Goal: Information Seeking & Learning: Learn about a topic

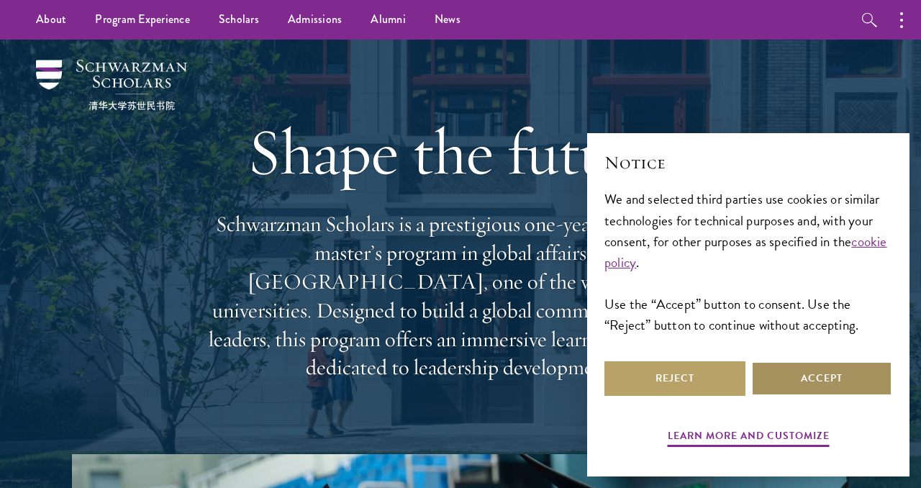
click at [784, 381] on button "Accept" at bounding box center [821, 378] width 141 height 35
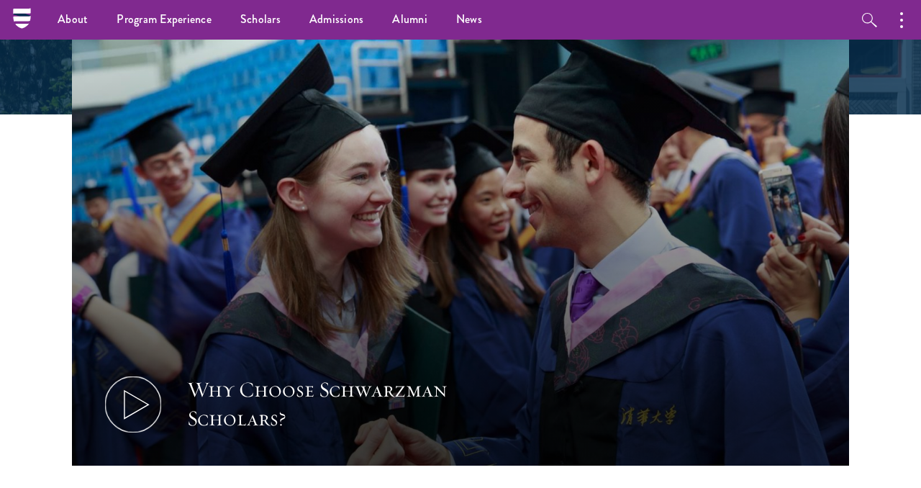
scroll to position [406, 0]
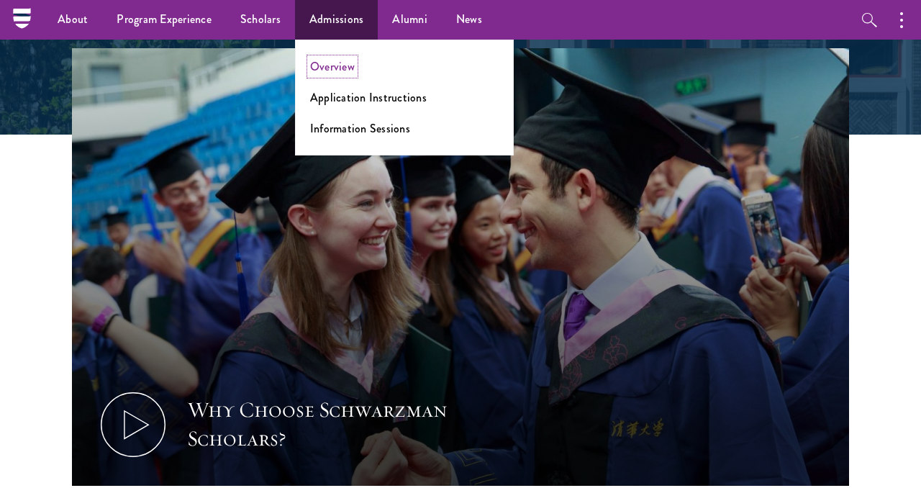
click at [338, 73] on link "Overview" at bounding box center [332, 66] width 45 height 17
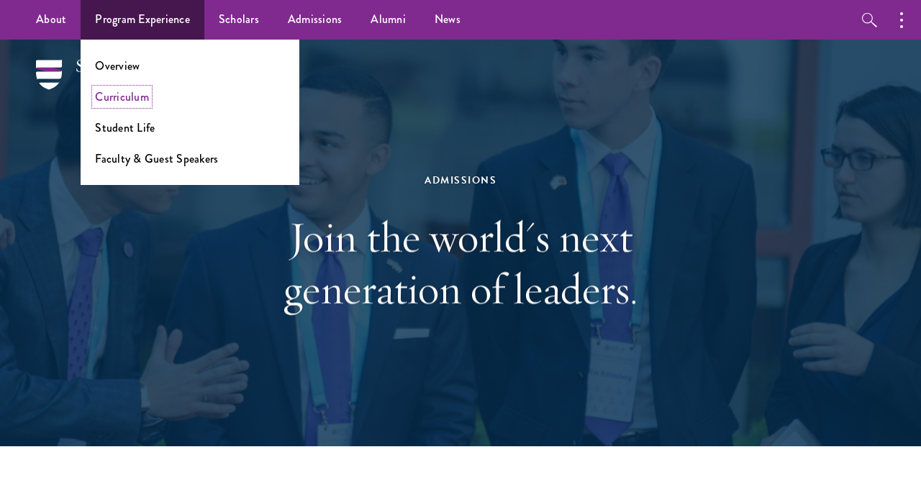
click at [141, 101] on link "Curriculum" at bounding box center [122, 97] width 54 height 17
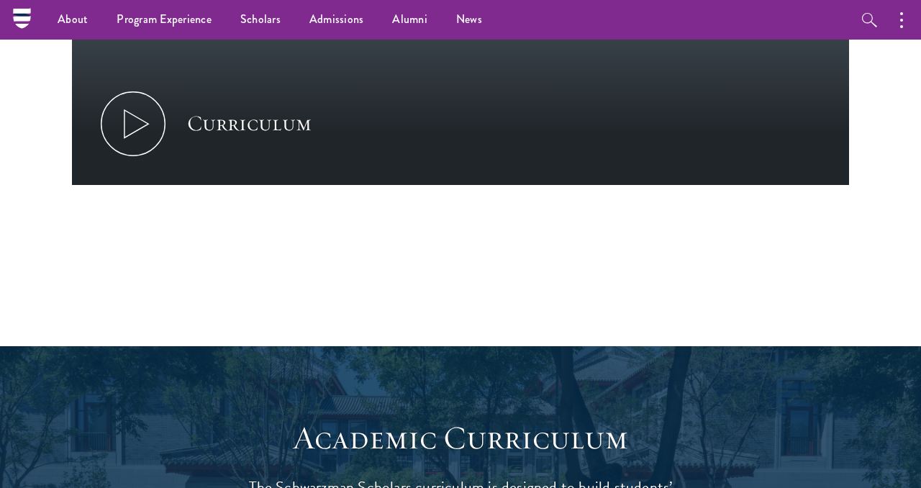
scroll to position [828, 0]
